Goal: Information Seeking & Learning: Learn about a topic

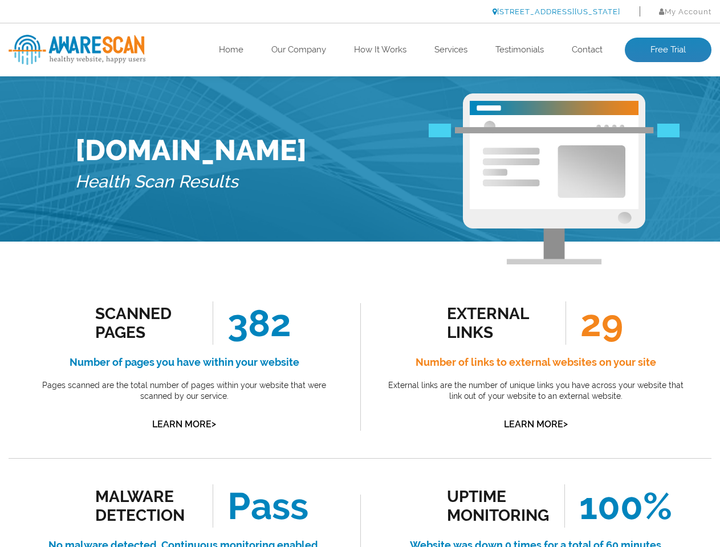
click at [525, 11] on link "[STREET_ADDRESS][US_STATE]" at bounding box center [556, 11] width 128 height 9
click at [184, 424] on link "Learn More >" at bounding box center [184, 424] width 64 height 11
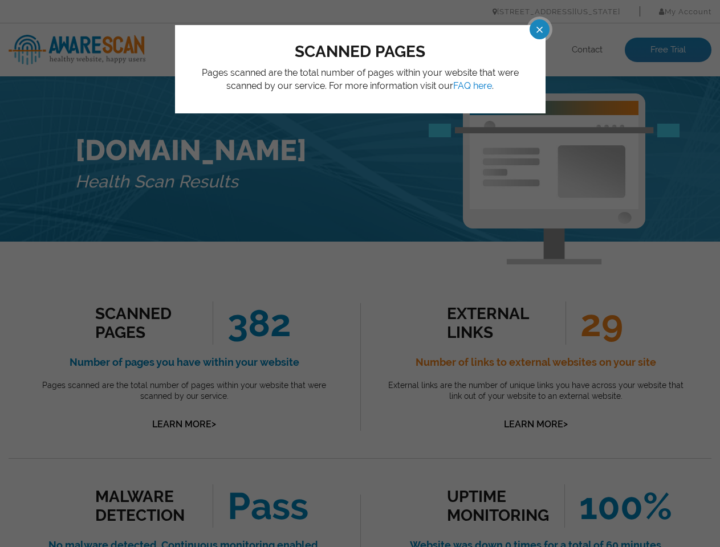
click at [360, 274] on div "scanned pages Pages scanned are the total number of pages within your website t…" at bounding box center [360, 273] width 720 height 547
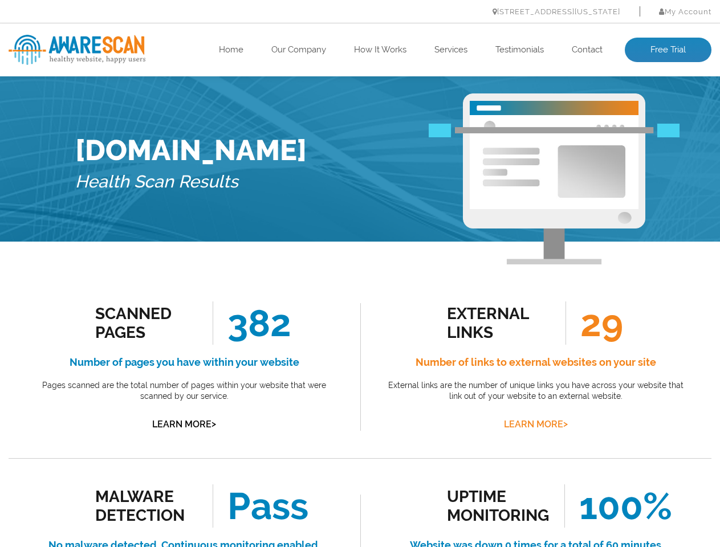
click at [535, 424] on link "Learn More >" at bounding box center [536, 424] width 64 height 11
click at [360, 274] on div "external links External links are the number of unique links you have across yo…" at bounding box center [360, 273] width 720 height 547
